Goal: Task Accomplishment & Management: Manage account settings

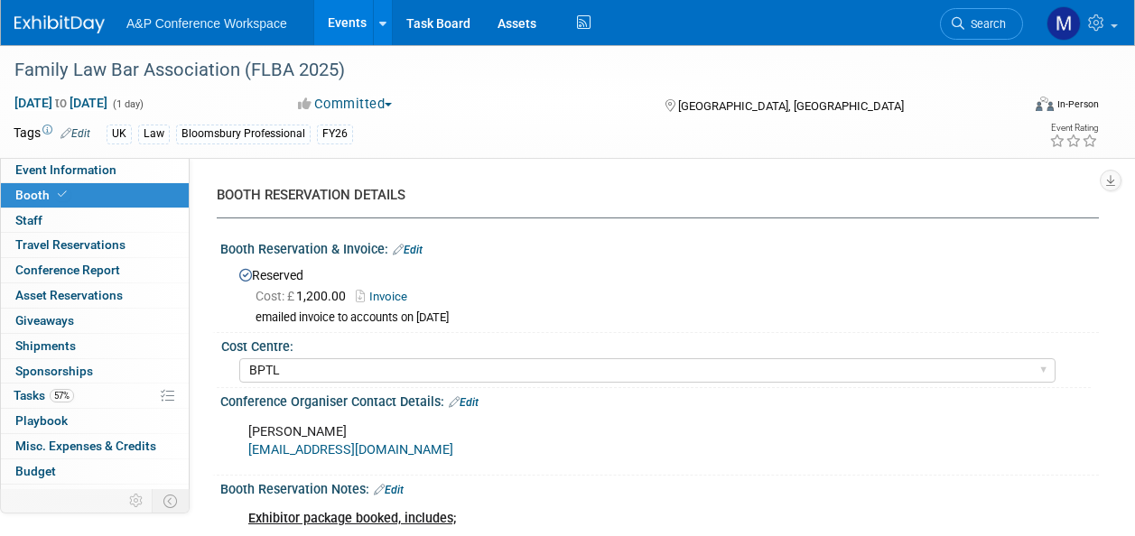
select select "BPTL"
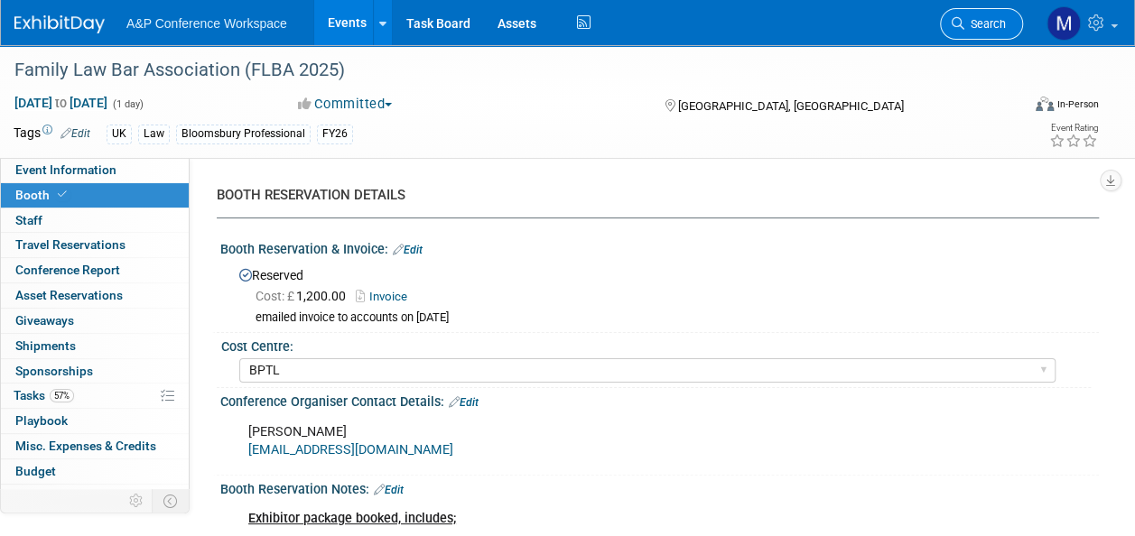
click at [990, 26] on span "Search" at bounding box center [985, 24] width 42 height 14
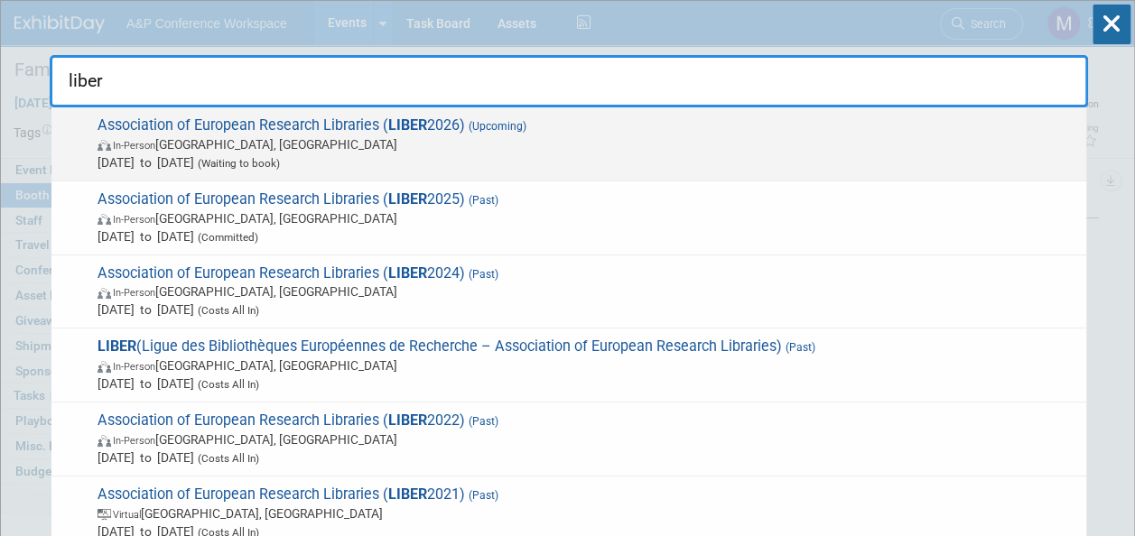
type input "liber"
click at [358, 116] on span "Association of European Research Libraries ( LIBER 2026) (Upcoming) In-Person […" at bounding box center [584, 143] width 985 height 55
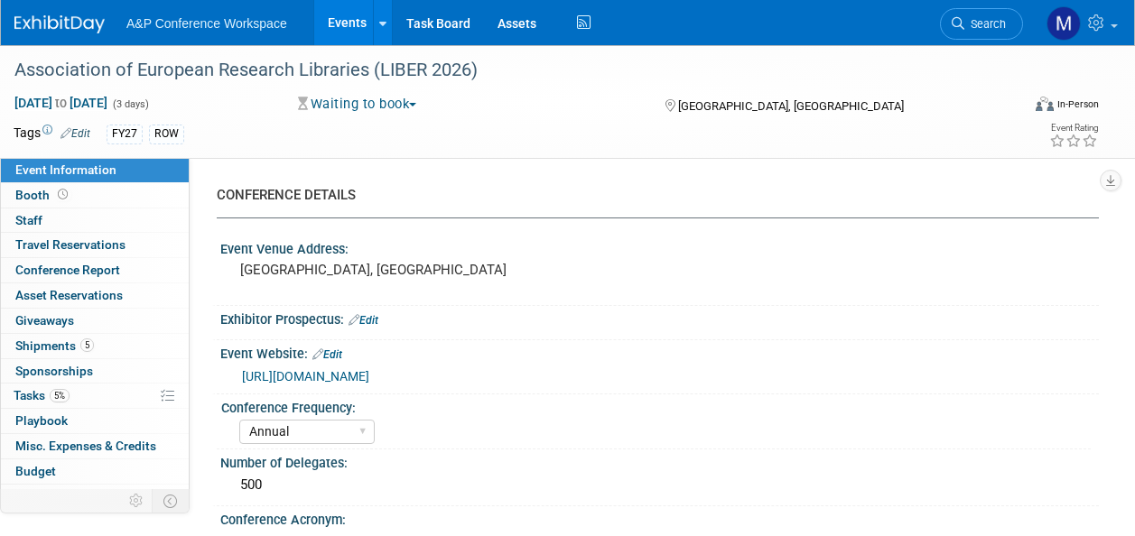
select select "Annual"
select select "Level 2"
select select "In-Person Booth"
select select "Libraries"
select select "Bloomsbury Digital Resources"
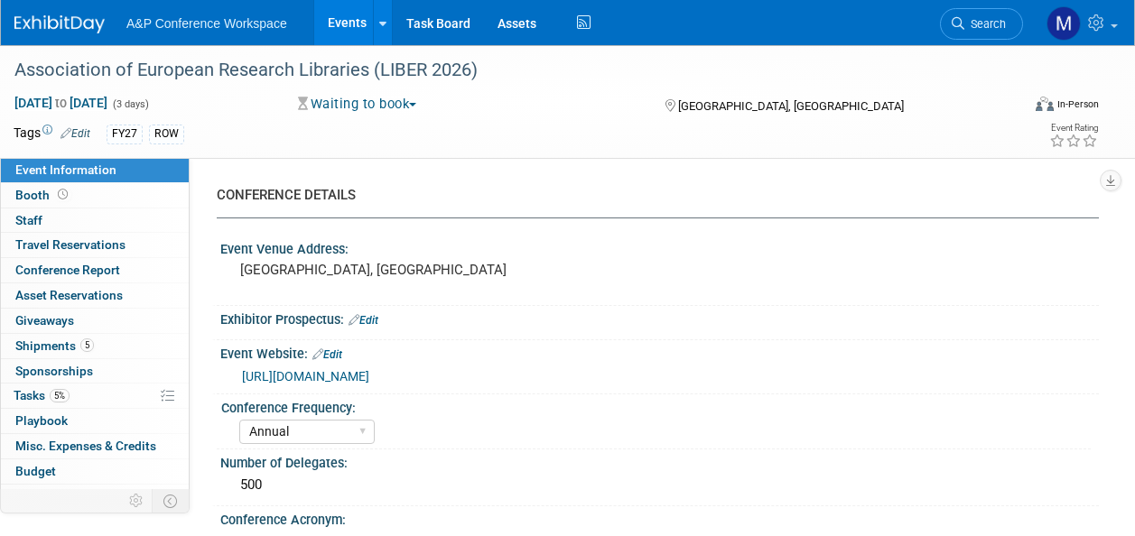
select select "[PERSON_NAME]"
select select "BDR Product Awareness and Trial Generation​"
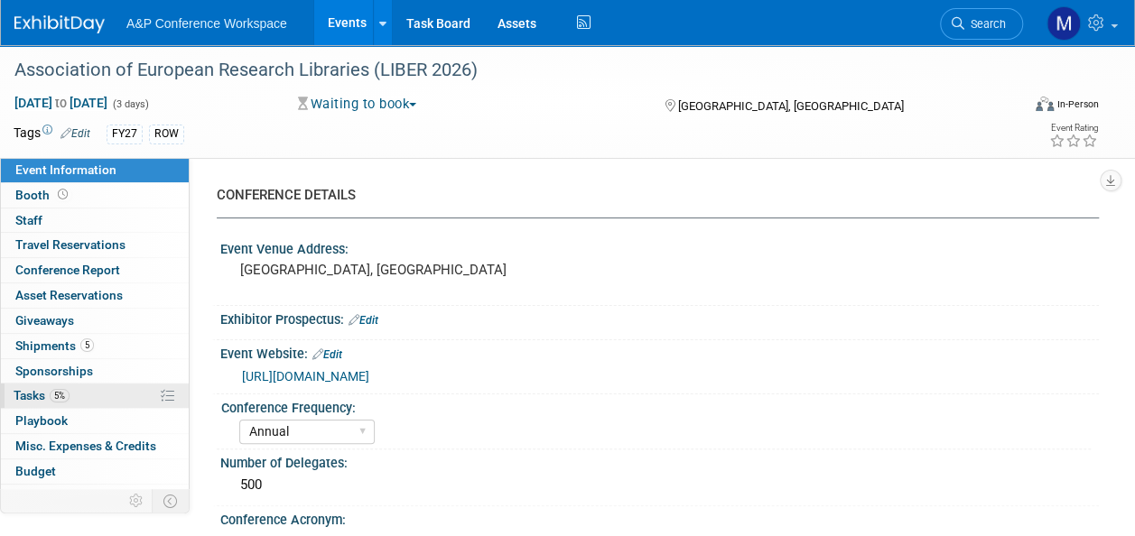
click at [90, 388] on link "5% Tasks 5%" at bounding box center [95, 396] width 188 height 24
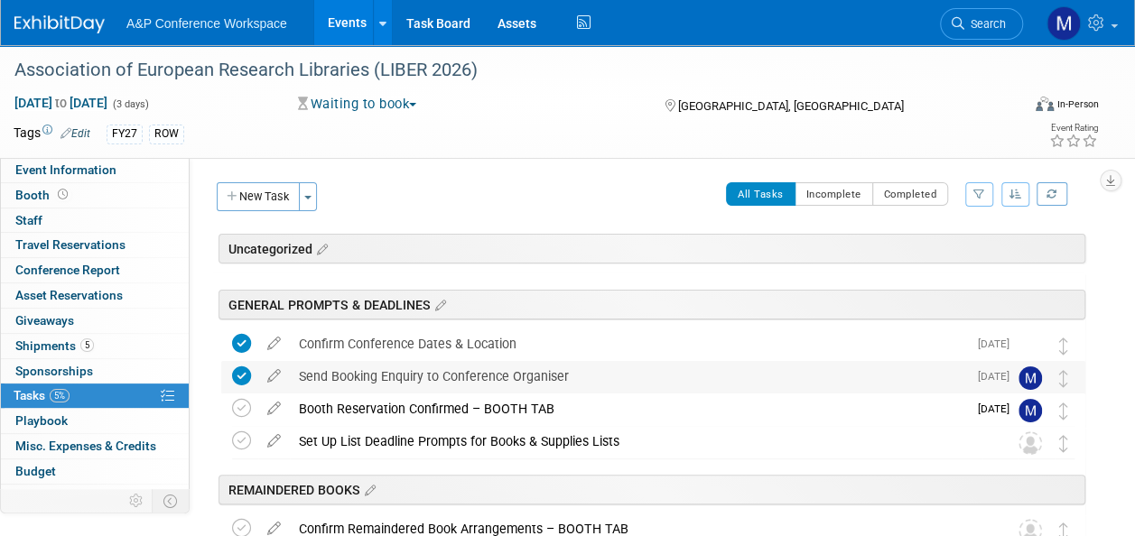
click at [488, 374] on div "Send Booking Enquiry to Conference Organiser" at bounding box center [628, 376] width 677 height 31
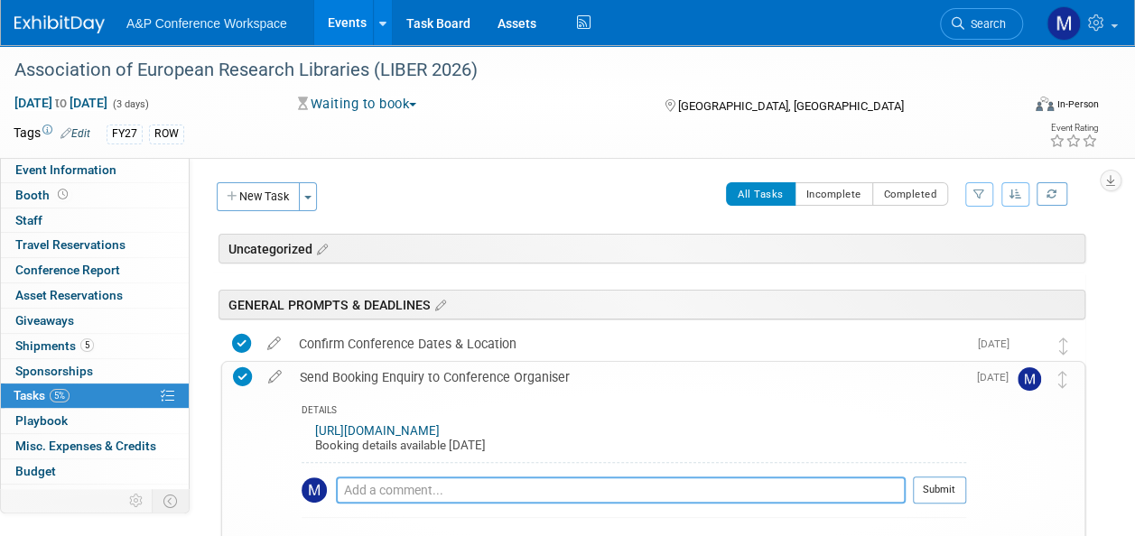
click at [474, 484] on textarea at bounding box center [621, 490] width 570 height 27
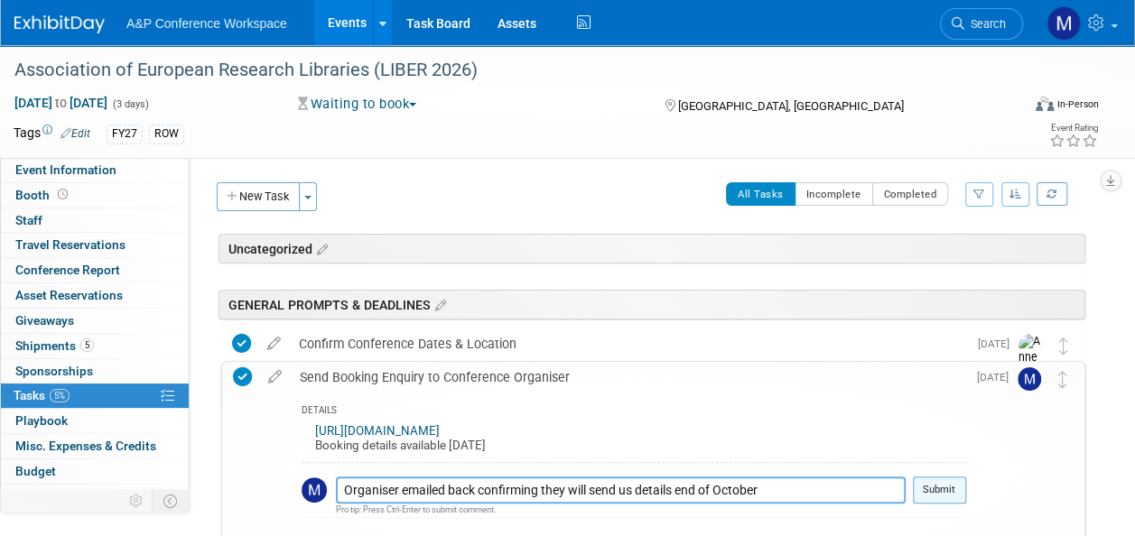
type textarea "Organiser emailed back confirming they will send us details end of October"
click at [943, 486] on button "Submit" at bounding box center [939, 490] width 53 height 27
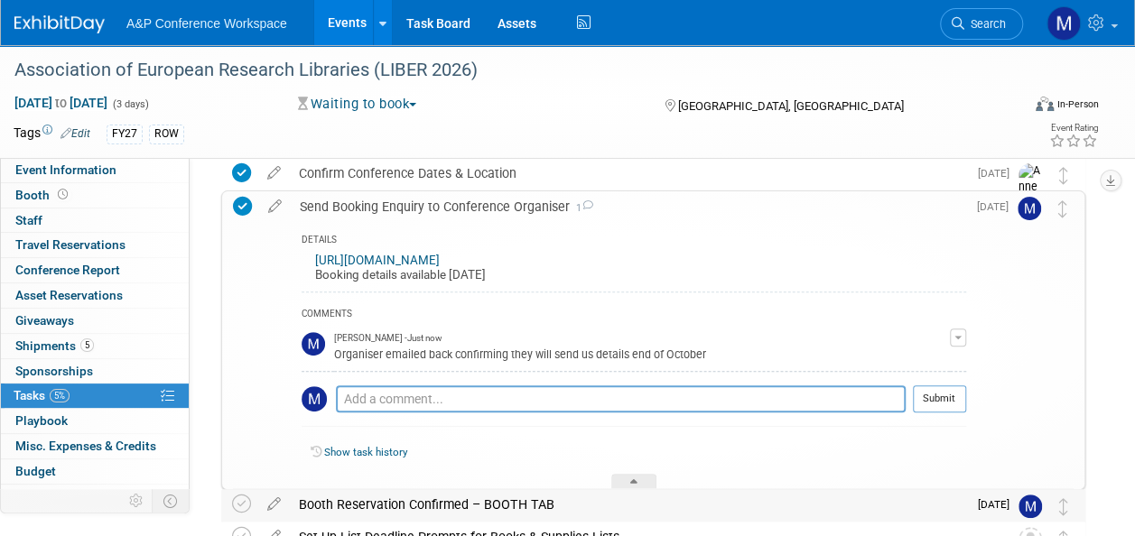
scroll to position [181, 0]
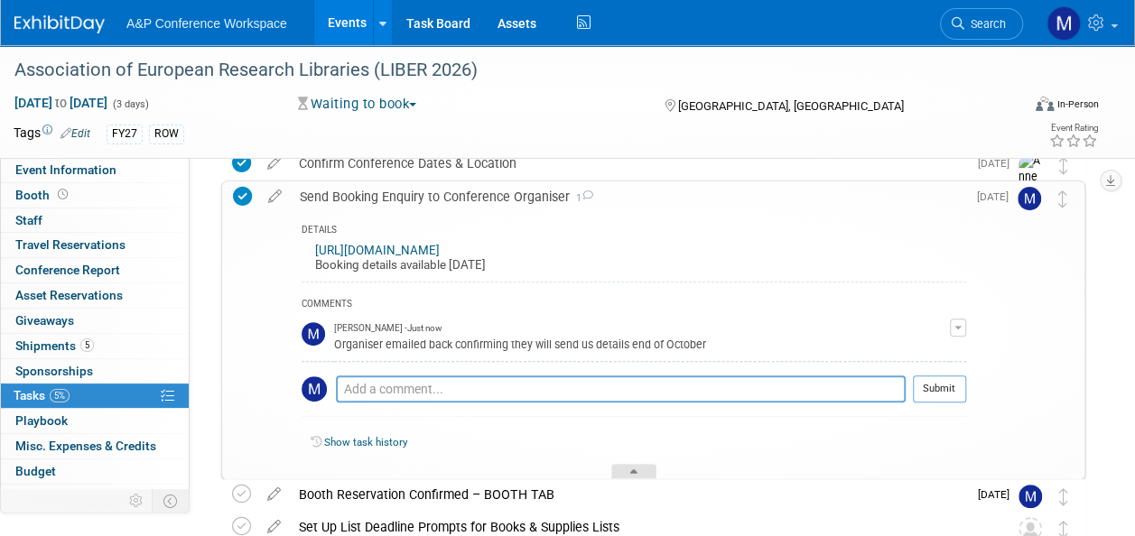
click at [647, 469] on div at bounding box center [633, 471] width 45 height 15
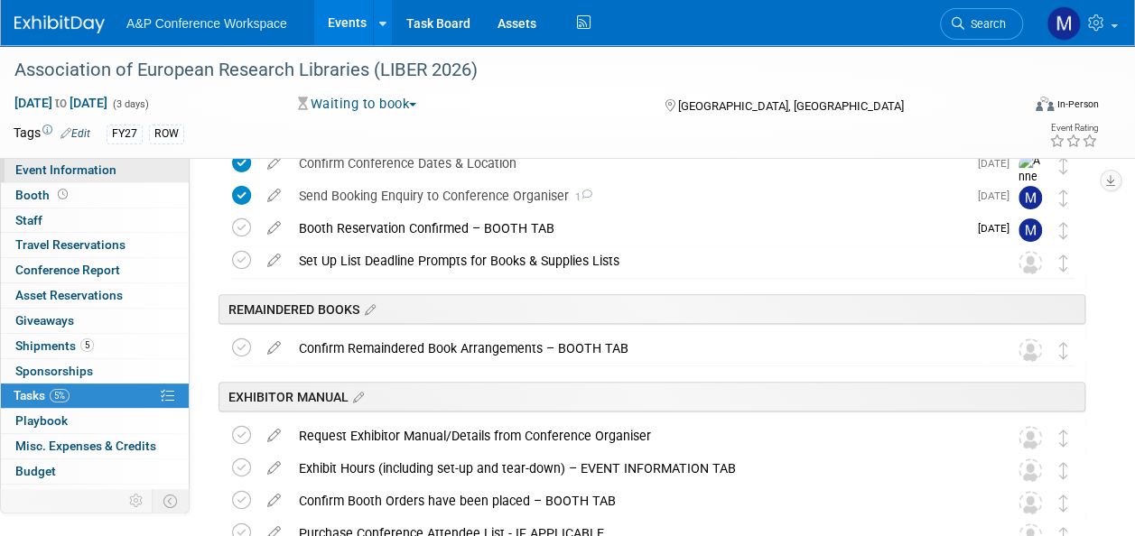
click at [101, 180] on link "Event Information" at bounding box center [95, 170] width 188 height 24
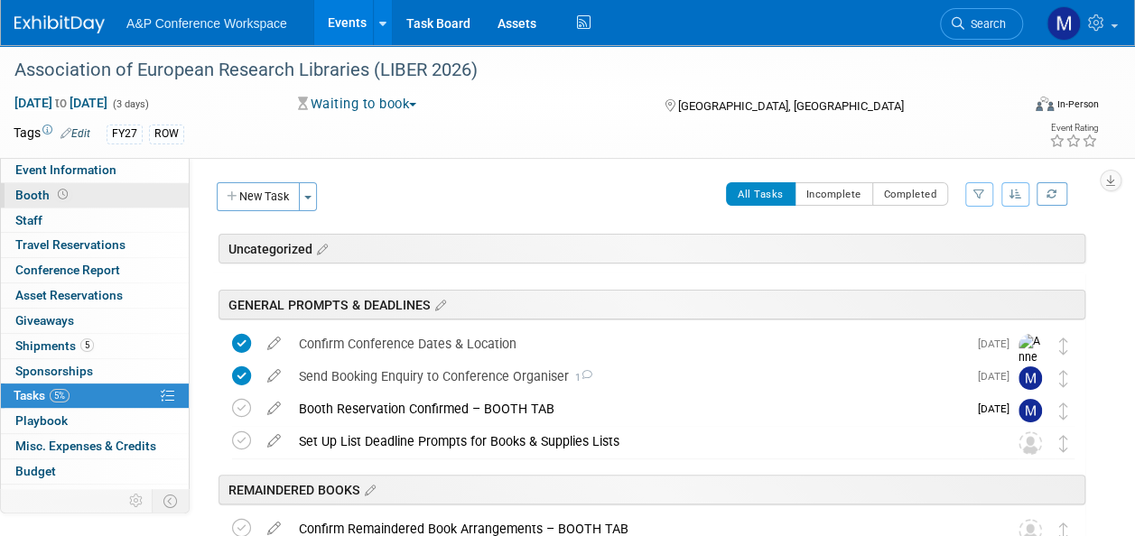
select select "Annual"
select select "Level 2"
select select "In-Person Booth"
select select "Libraries"
select select "Bloomsbury Digital Resources"
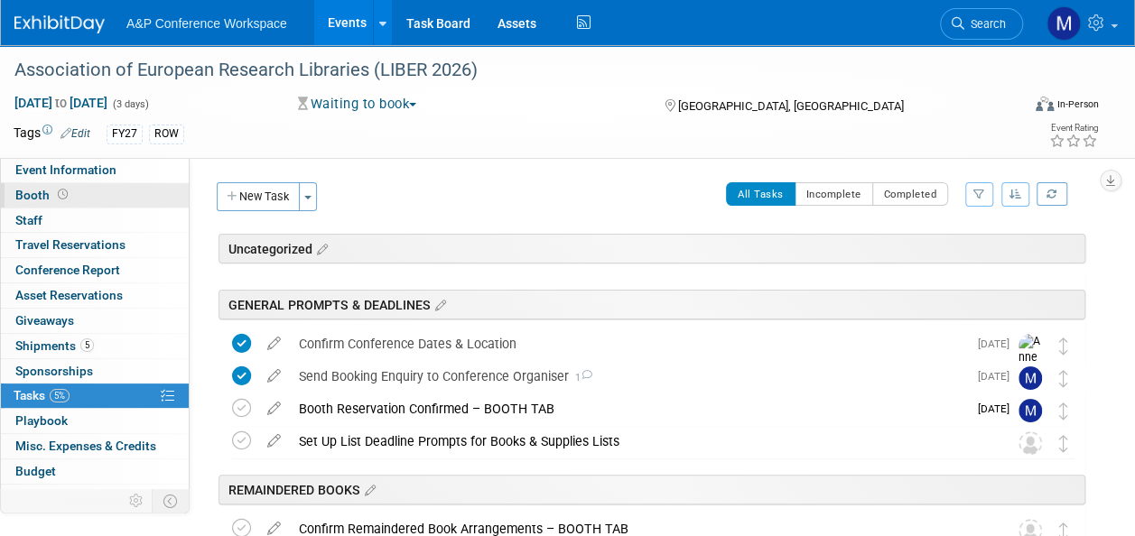
select select "[PERSON_NAME]"
select select "BDR Product Awareness and Trial Generation​"
